Goal: Task Accomplishment & Management: Manage account settings

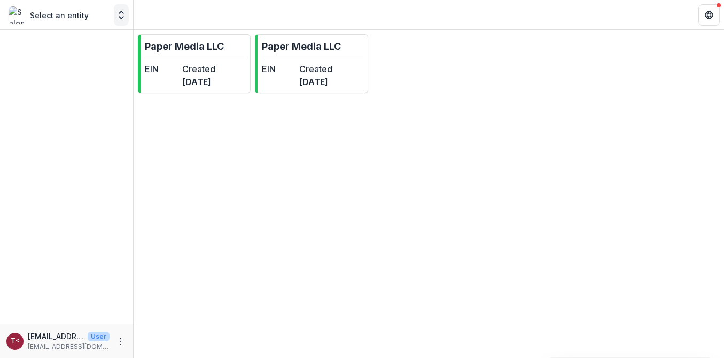
click at [114, 14] on button "Open entity switcher" at bounding box center [121, 14] width 15 height 21
click at [211, 68] on dt "Created" at bounding box center [198, 69] width 33 height 13
click at [201, 93] on link "Paper Media LLC EIN Created [DATE]" at bounding box center [194, 63] width 113 height 59
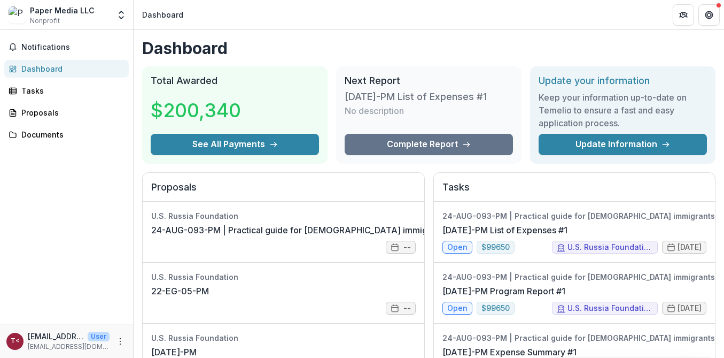
click at [32, 25] on div "Paper Media LLC Nonprofit Nonprofits Paper Media LLC Paper Media LLC Team Setti…" at bounding box center [66, 14] width 125 height 21
click at [32, 17] on span "Nonprofit" at bounding box center [45, 21] width 30 height 10
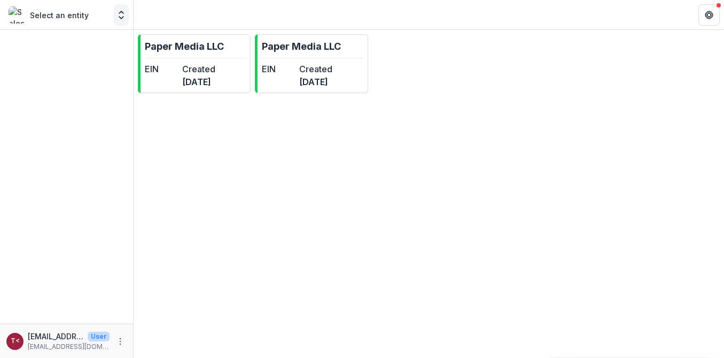
click at [121, 16] on icon "Open entity switcher" at bounding box center [121, 15] width 11 height 11
click at [124, 340] on icon "More" at bounding box center [120, 341] width 9 height 9
click at [194, 313] on link "Settings" at bounding box center [191, 319] width 114 height 18
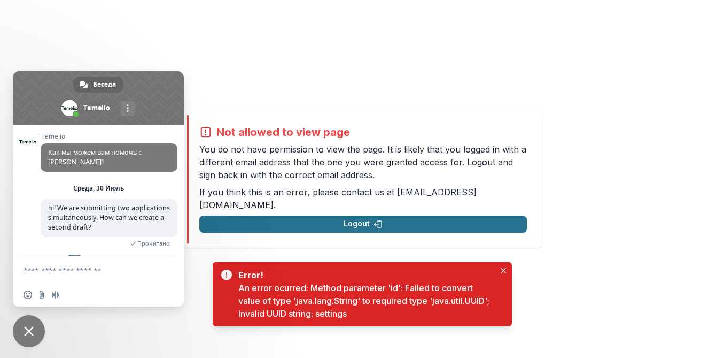
click at [500, 216] on button "Logout" at bounding box center [363, 223] width 328 height 17
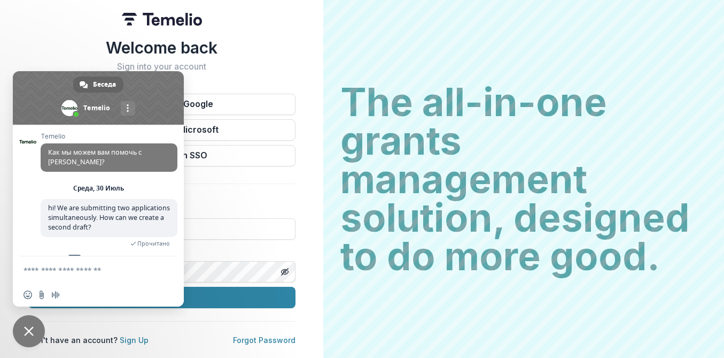
drag, startPoint x: 25, startPoint y: 331, endPoint x: 38, endPoint y: 313, distance: 22.6
click at [25, 331] on span "Закрыть чат" at bounding box center [29, 331] width 10 height 10
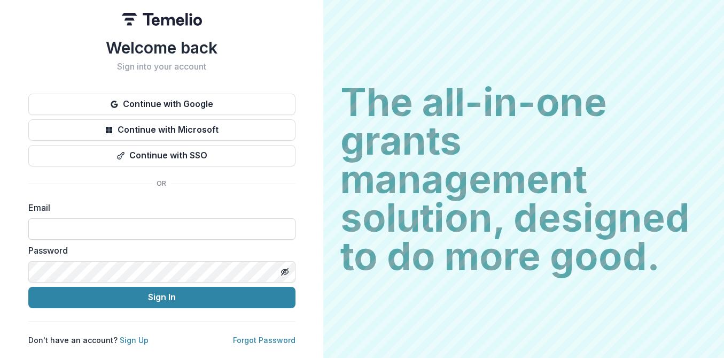
click at [125, 227] on input at bounding box center [161, 228] width 267 height 21
type input "**********"
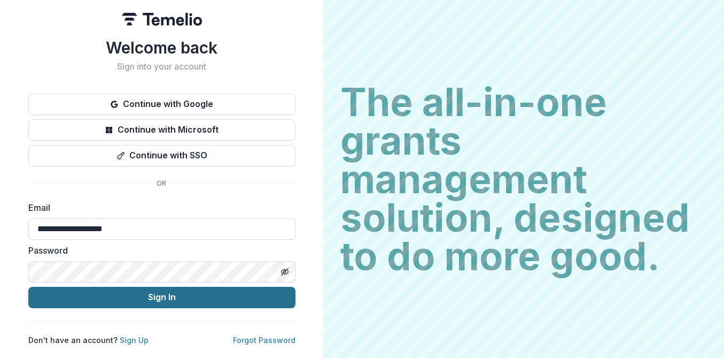
click at [138, 290] on button "Sign In" at bounding box center [161, 297] width 267 height 21
